Goal: Use online tool/utility: Utilize a website feature to perform a specific function

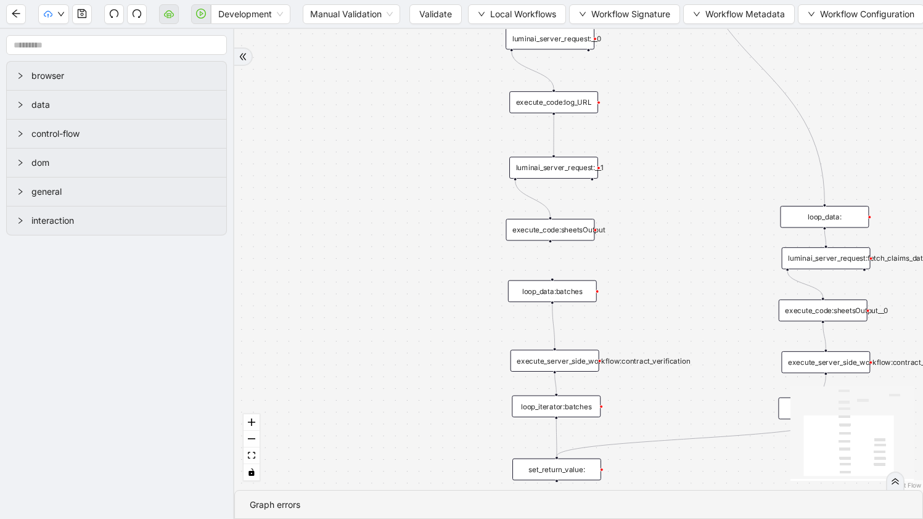
drag, startPoint x: 654, startPoint y: 117, endPoint x: 641, endPoint y: 292, distance: 175.6
click at [641, 302] on div "trigger execute_code:file_test luminai_server_request:__0 execute_code:log_URL …" at bounding box center [578, 259] width 689 height 461
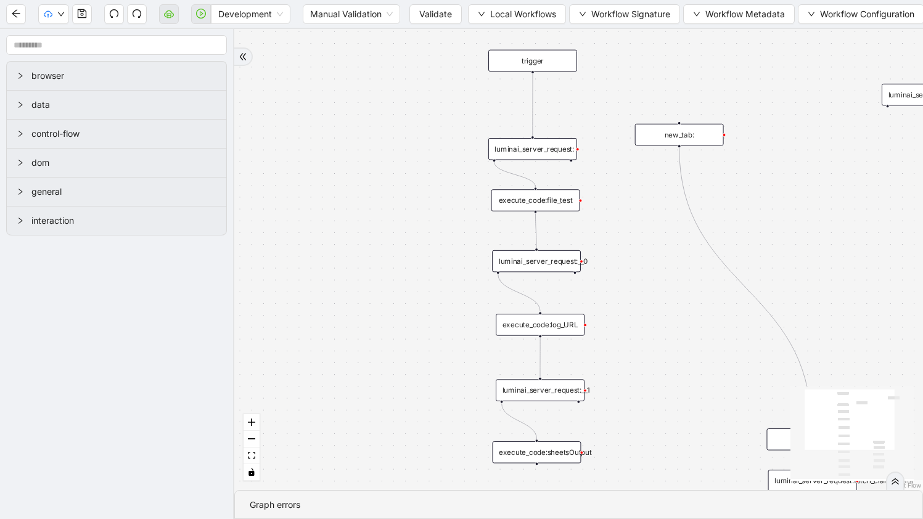
drag, startPoint x: 630, startPoint y: 236, endPoint x: 630, endPoint y: 281, distance: 45.0
click at [630, 281] on div "trigger execute_code:file_test luminai_server_request:__0 execute_code:log_URL …" at bounding box center [578, 259] width 689 height 461
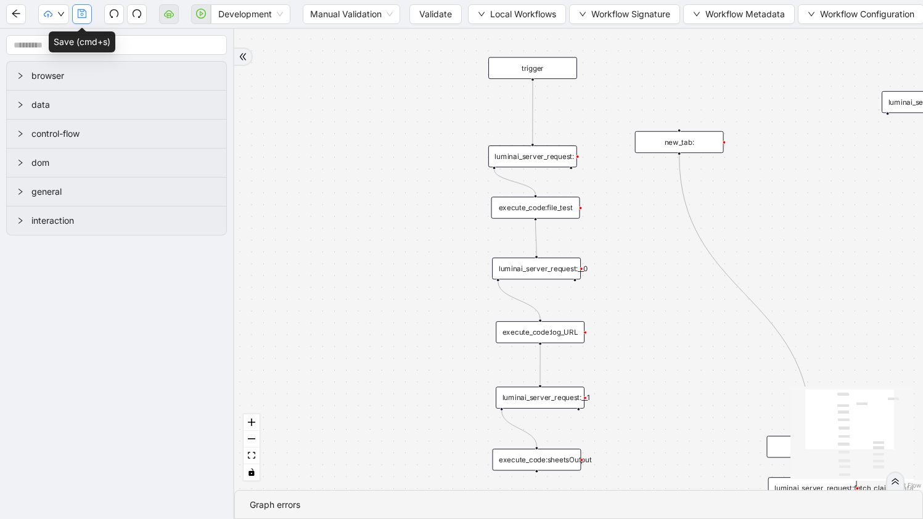
click at [83, 15] on icon "save" at bounding box center [82, 13] width 9 height 9
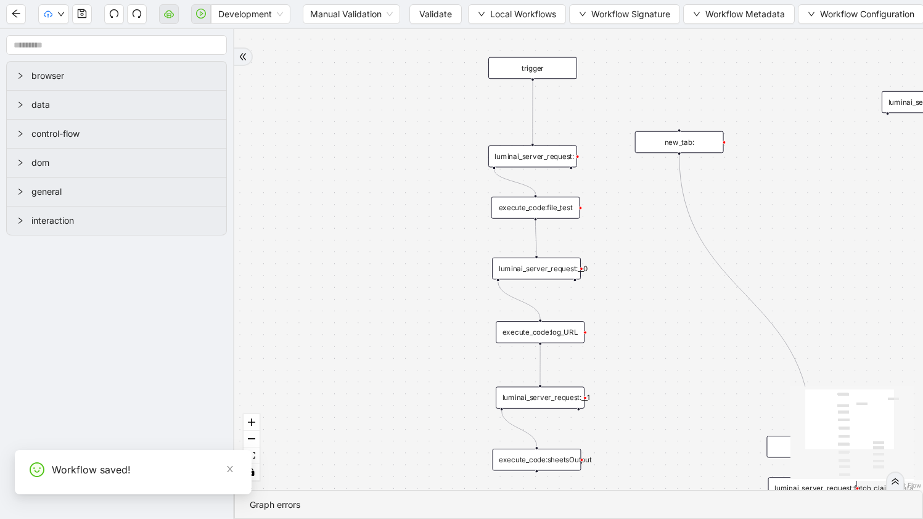
click at [442, 12] on span "Validate" at bounding box center [435, 14] width 33 height 14
click at [197, 15] on icon "play-circle" at bounding box center [201, 14] width 10 height 10
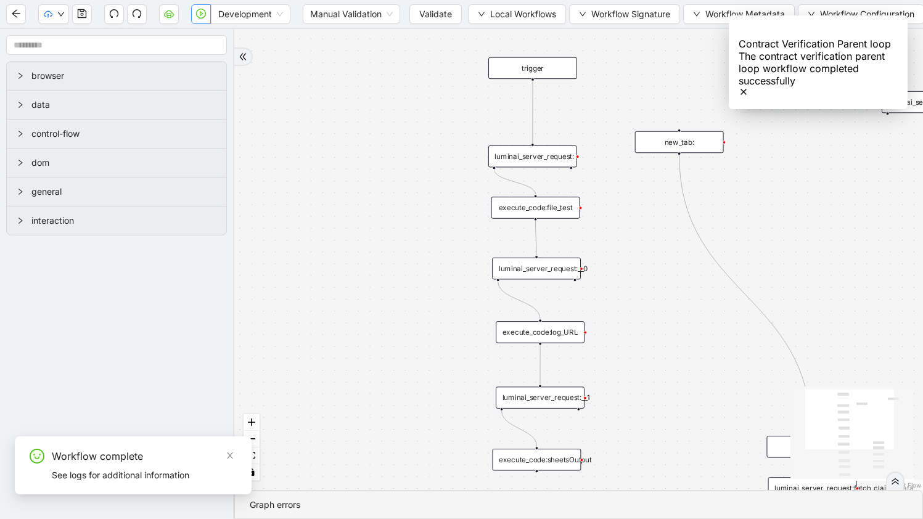
click at [382, 319] on div "trigger execute_code:file_test luminai_server_request:__0 execute_code:log_URL …" at bounding box center [578, 259] width 689 height 461
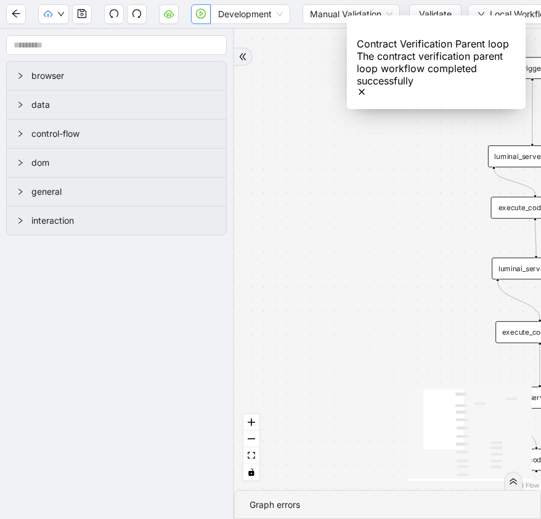
click at [441, 273] on div "trigger execute_code:file_test luminai_server_request:__0 execute_code:log_URL …" at bounding box center [387, 259] width 307 height 461
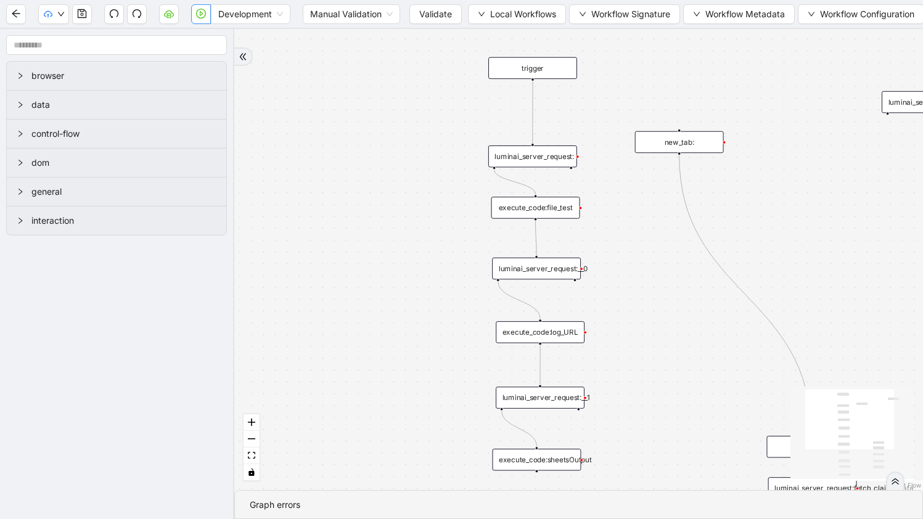
click at [562, 200] on div "execute_code:file_test" at bounding box center [535, 208] width 89 height 22
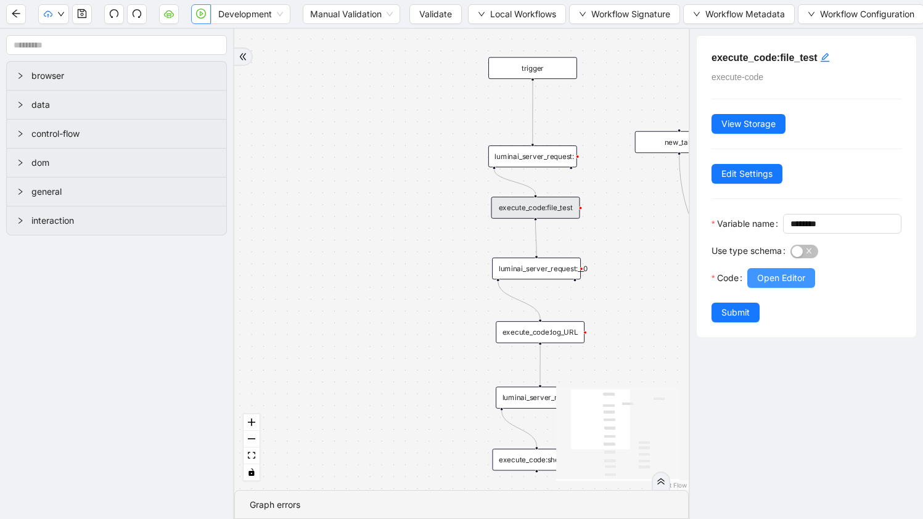
click at [772, 285] on span "Open Editor" at bounding box center [781, 278] width 48 height 14
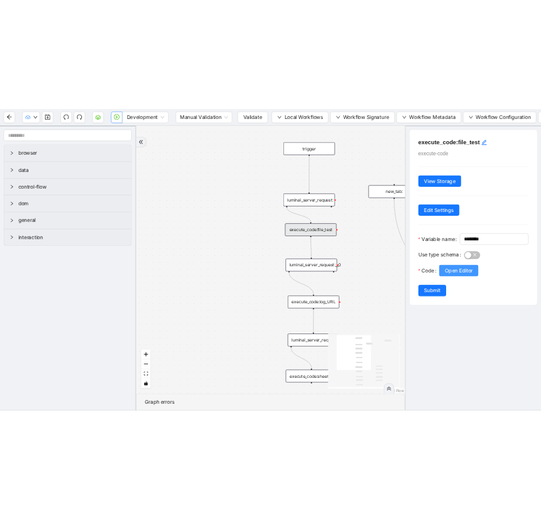
scroll to position [185, 0]
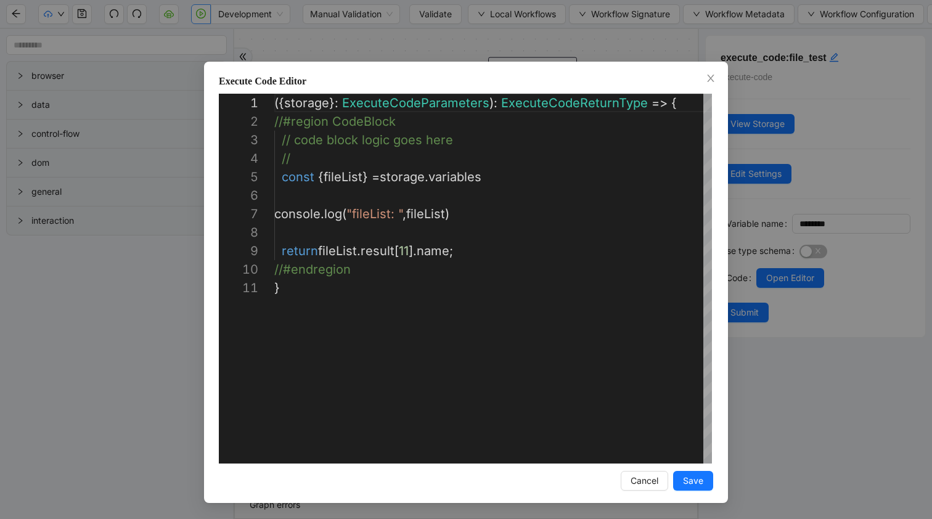
click at [763, 250] on div "**********" at bounding box center [466, 259] width 932 height 519
